Goal: Information Seeking & Learning: Compare options

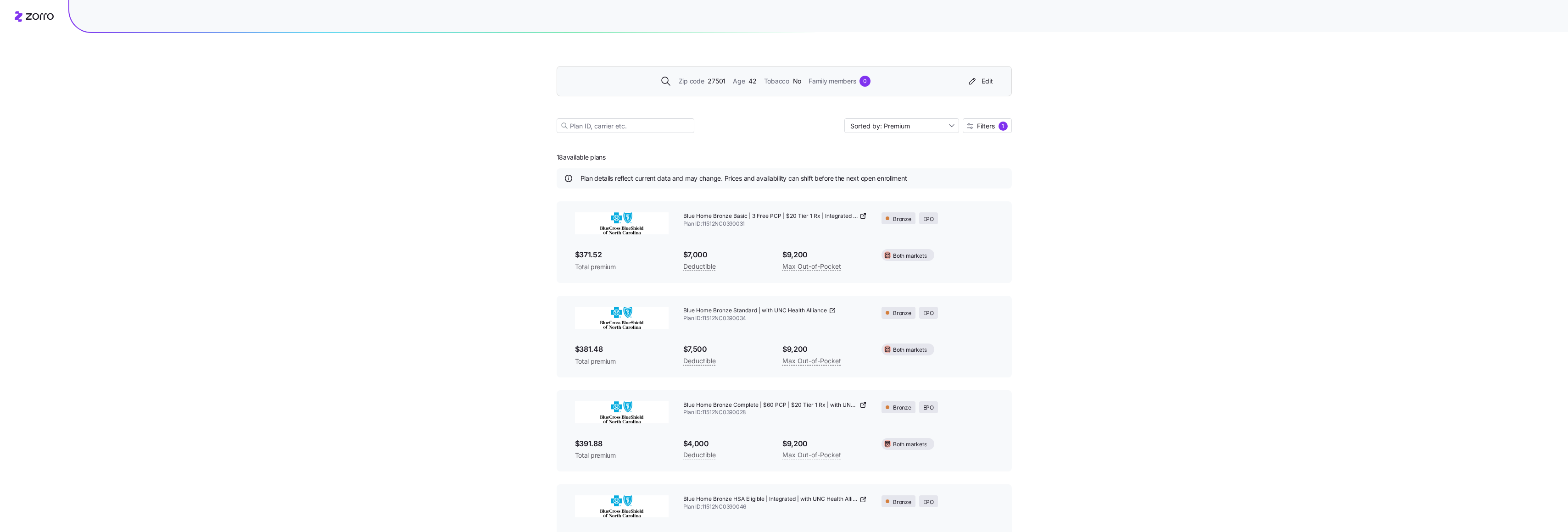
click at [700, 80] on span "Zip code" at bounding box center [691, 81] width 26 height 10
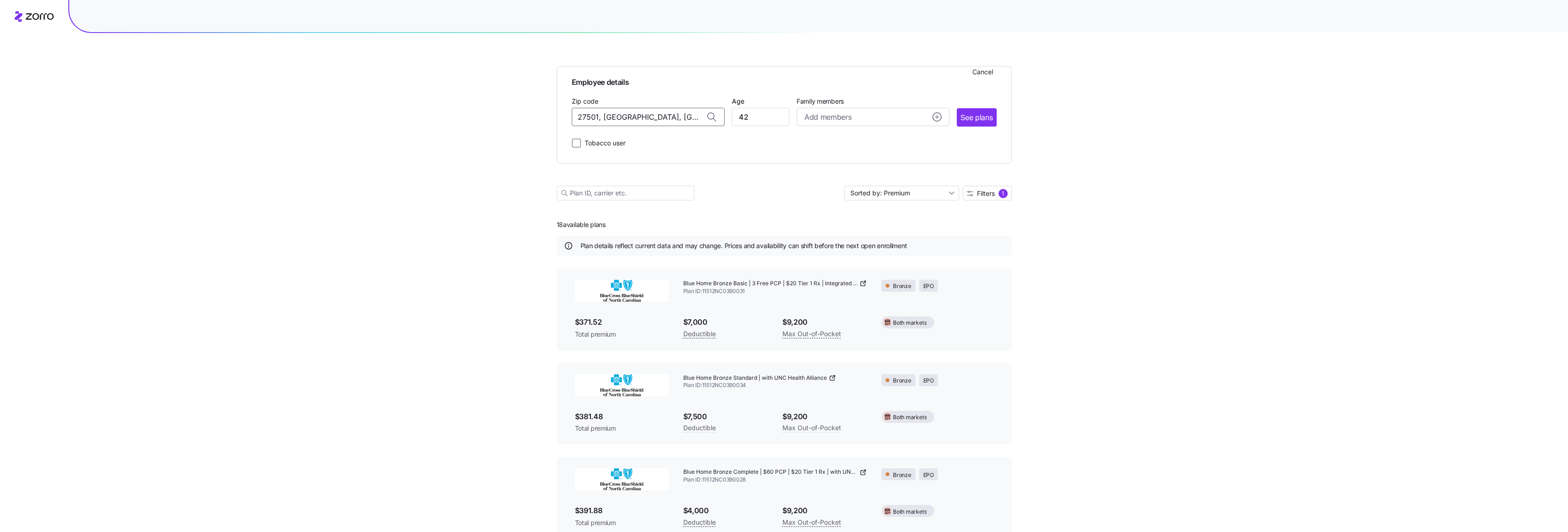
drag, startPoint x: 670, startPoint y: 118, endPoint x: 560, endPoint y: 120, distance: 110.0
click at [559, 120] on div "Employee details Cancel Zip code 27501, [GEOGRAPHIC_DATA], [GEOGRAPHIC_DATA] Ag…" at bounding box center [784, 115] width 455 height 98
click at [633, 142] on span "21093, [GEOGRAPHIC_DATA], [GEOGRAPHIC_DATA]" at bounding box center [646, 140] width 128 height 12
drag, startPoint x: 675, startPoint y: 118, endPoint x: 685, endPoint y: 117, distance: 10.0
click at [675, 118] on input "21093, [GEOGRAPHIC_DATA], [GEOGRAPHIC_DATA]" at bounding box center [648, 117] width 153 height 18
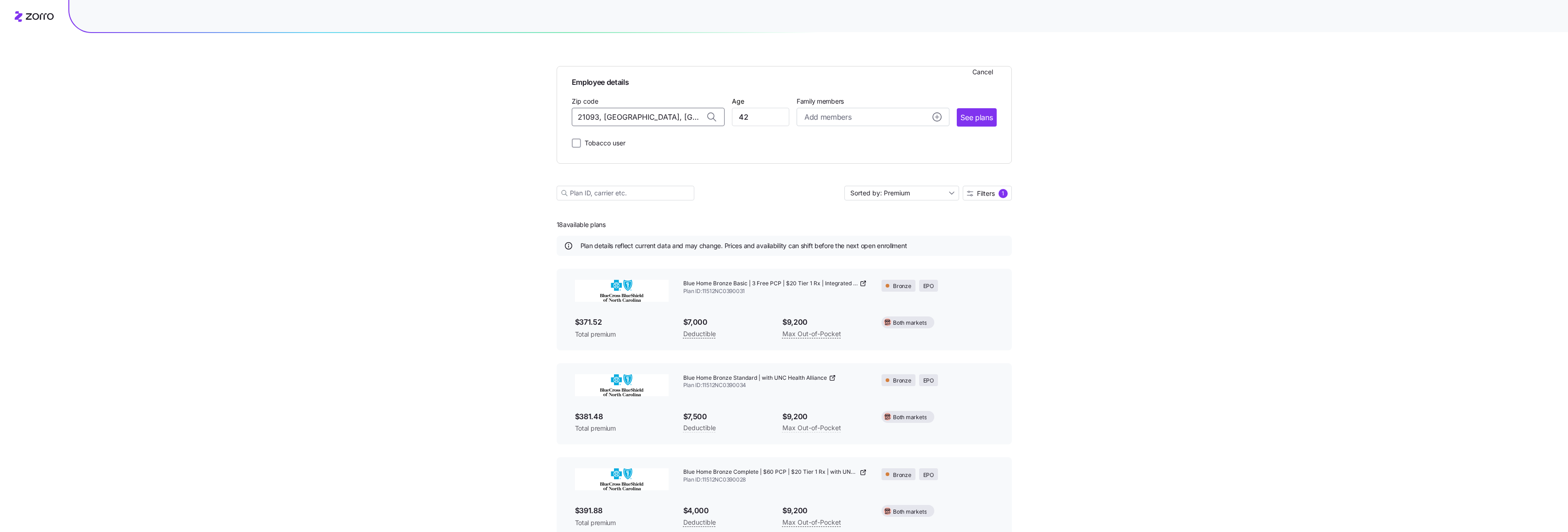
drag, startPoint x: 685, startPoint y: 117, endPoint x: 501, endPoint y: 119, distance: 184.0
click at [625, 142] on span "21206, [GEOGRAPHIC_DATA], [GEOGRAPHIC_DATA]" at bounding box center [646, 140] width 128 height 12
type input "21206, [GEOGRAPHIC_DATA], [GEOGRAPHIC_DATA]"
click at [766, 116] on input "42" at bounding box center [760, 117] width 57 height 18
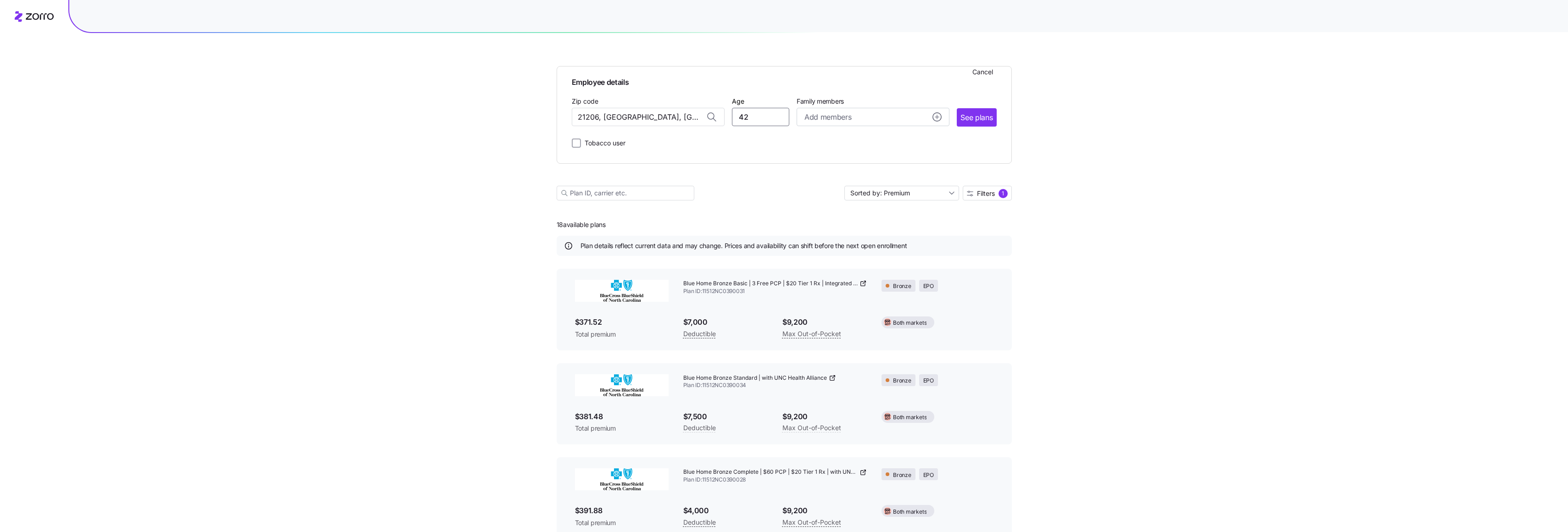
drag, startPoint x: 766, startPoint y: 116, endPoint x: 723, endPoint y: 116, distance: 43.0
click at [723, 116] on div "Zip code 21206, [GEOGRAPHIC_DATA], [GEOGRAPHIC_DATA] Age [DEMOGRAPHIC_DATA] Fam…" at bounding box center [784, 111] width 425 height 31
type input "64"
click at [982, 118] on span "See plans" at bounding box center [976, 117] width 32 height 12
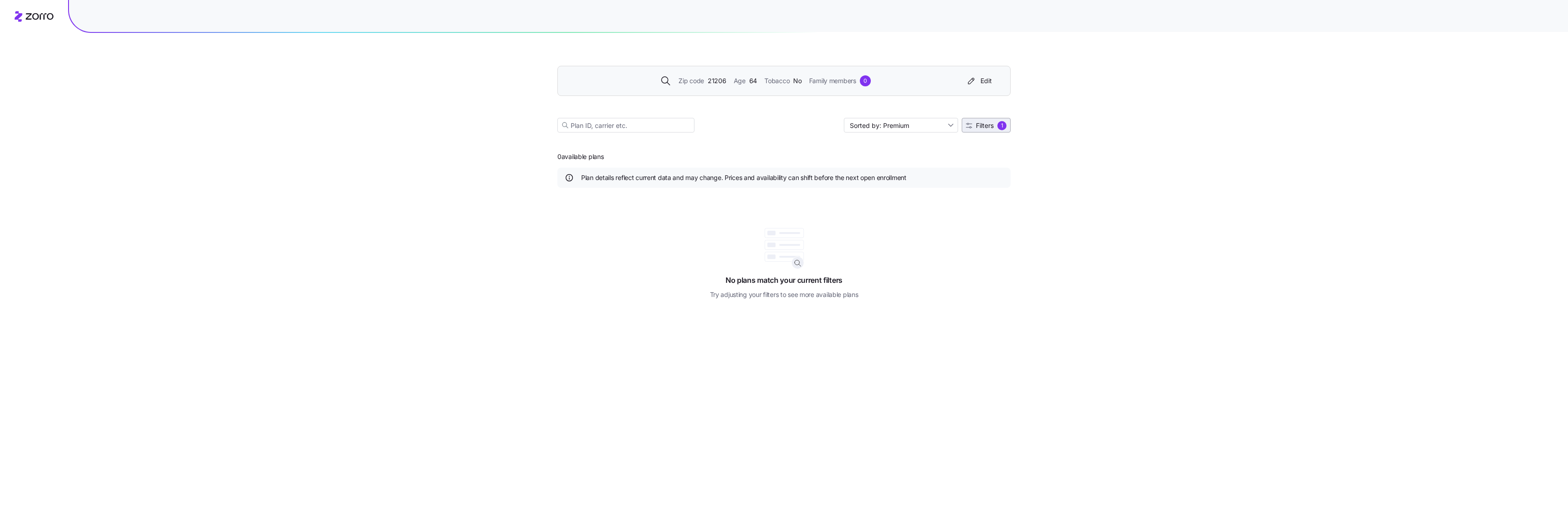
click at [984, 127] on span "Filters" at bounding box center [984, 125] width 18 height 7
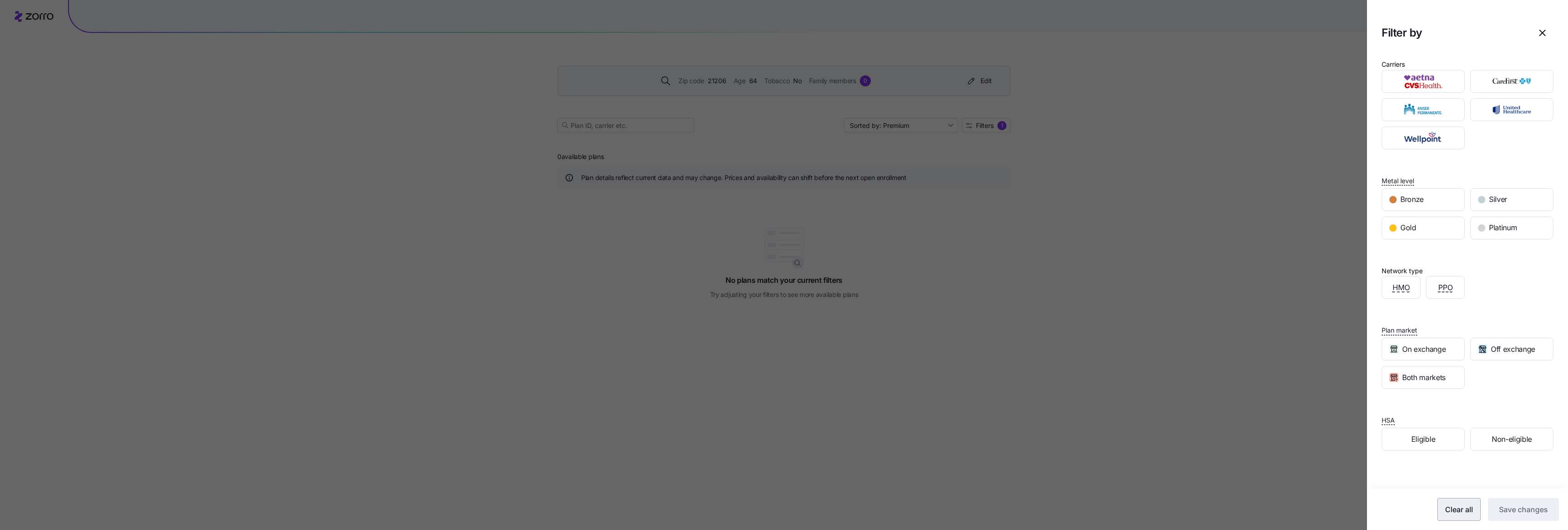
click at [1453, 509] on span "Clear all" at bounding box center [1459, 509] width 28 height 11
drag, startPoint x: 1517, startPoint y: 508, endPoint x: 915, endPoint y: 213, distance: 670.4
click at [1516, 507] on span "Save changes" at bounding box center [1524, 509] width 49 height 11
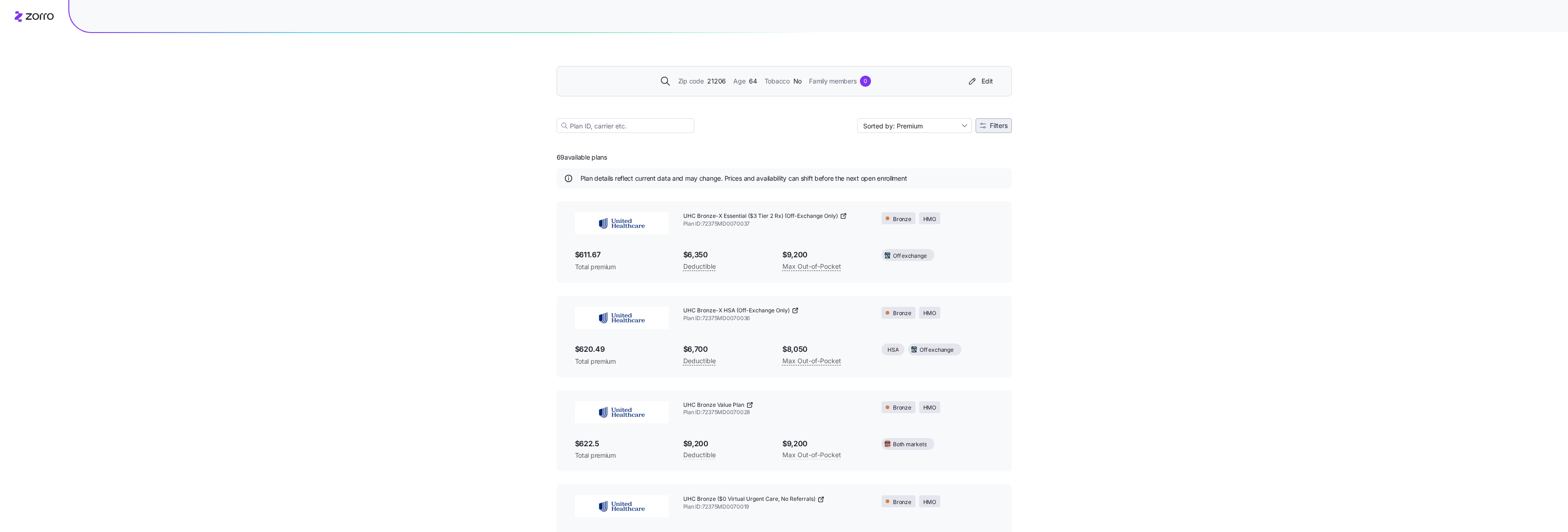
click at [995, 125] on span "Filters" at bounding box center [998, 125] width 18 height 7
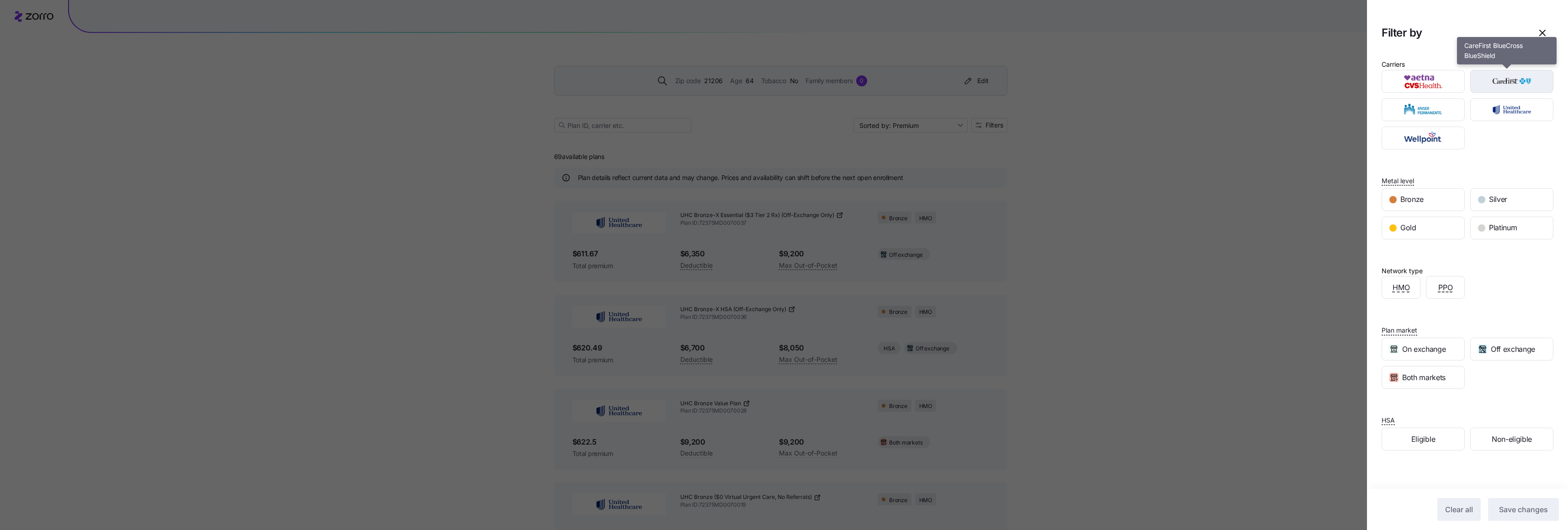
click at [1502, 85] on img "button" at bounding box center [1512, 82] width 67 height 18
click at [1514, 511] on span "Save changes" at bounding box center [1524, 509] width 49 height 11
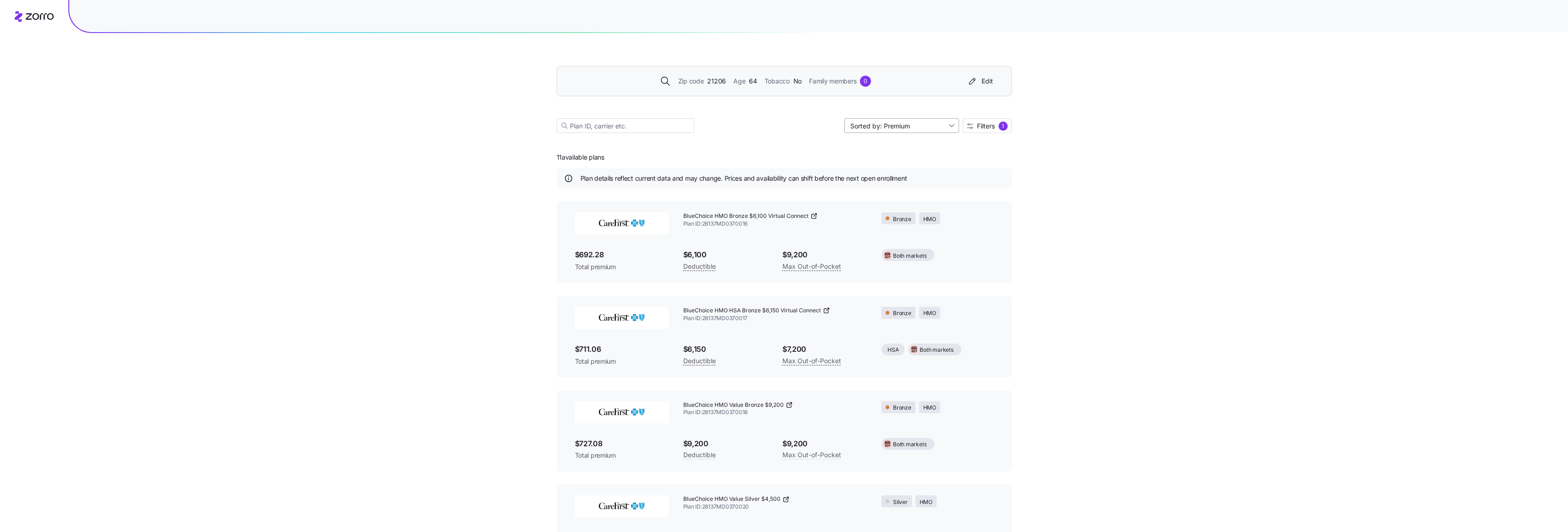
click at [954, 126] on input "Sorted by: Premium" at bounding box center [902, 126] width 115 height 15
click at [880, 162] on div "Deductible" at bounding box center [901, 161] width 108 height 14
type input "Sorted by: Deductible"
